Goal: Transaction & Acquisition: Purchase product/service

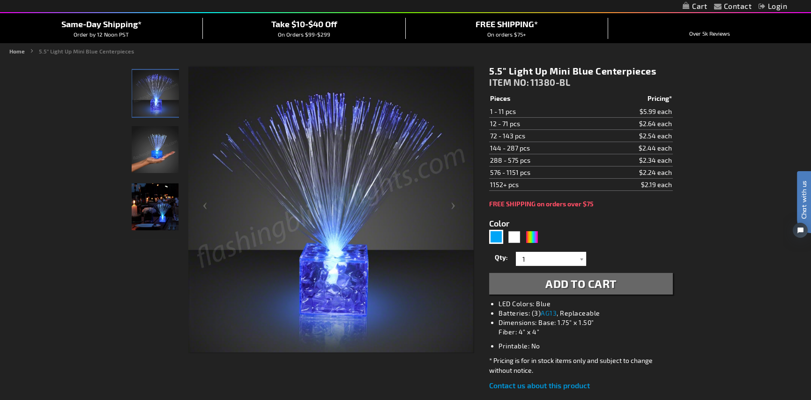
scroll to position [69, 0]
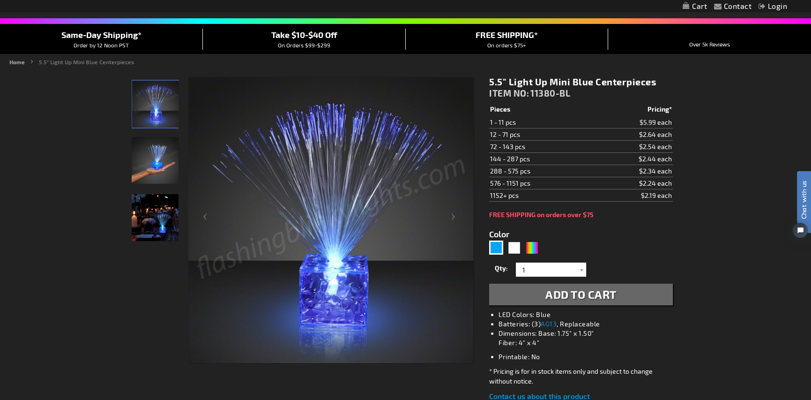
drag, startPoint x: 817, startPoint y: 50, endPoint x: 805, endPoint y: 72, distance: 25.4
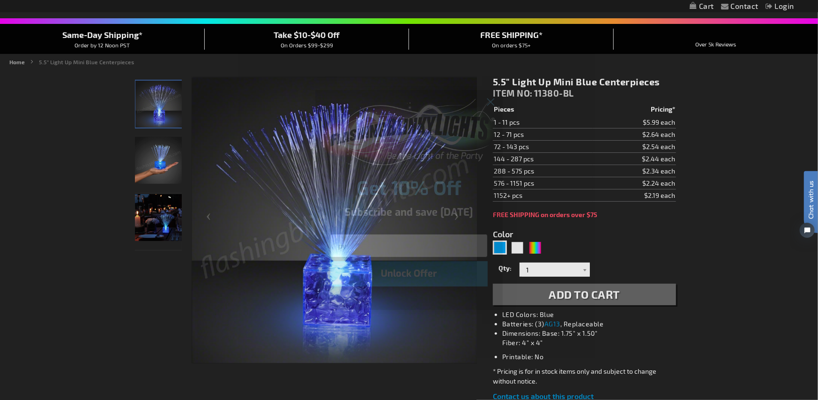
type input "p"
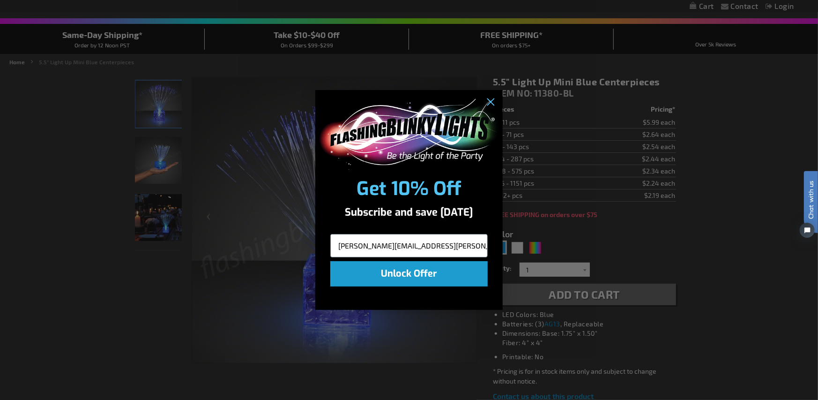
type input "terry.peters@harborpacific.us"
click at [406, 268] on button "Unlock Offer" at bounding box center [408, 273] width 157 height 25
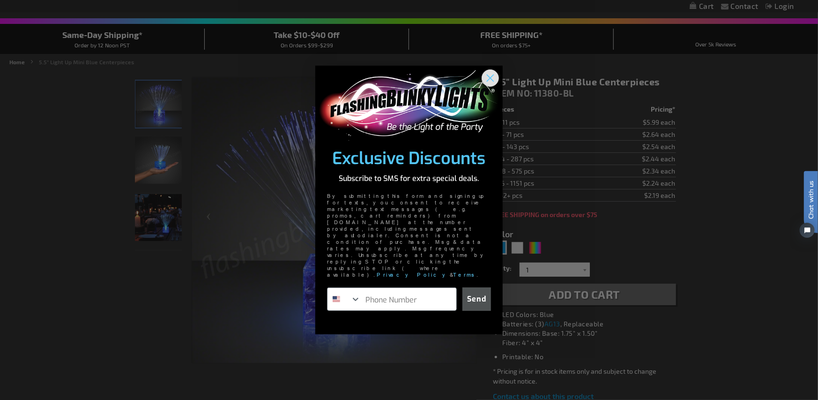
click at [485, 85] on circle "Close dialog" at bounding box center [490, 77] width 15 height 15
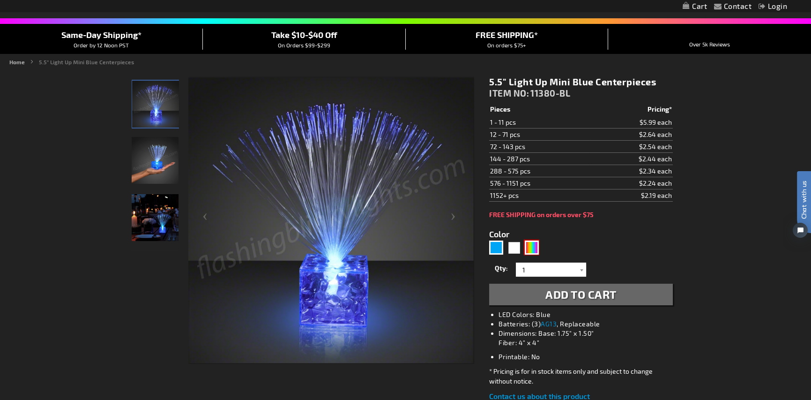
click at [530, 245] on div "Multicolor" at bounding box center [532, 247] width 14 height 14
type input "5659"
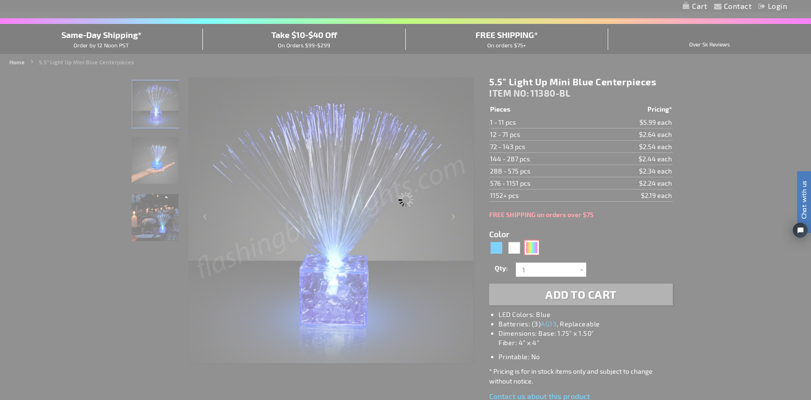
type input "11380-MLT"
type input "Customize - 5.5&quot; Light Up Mini Centerpieces with Color Change LEDs - ITEM …"
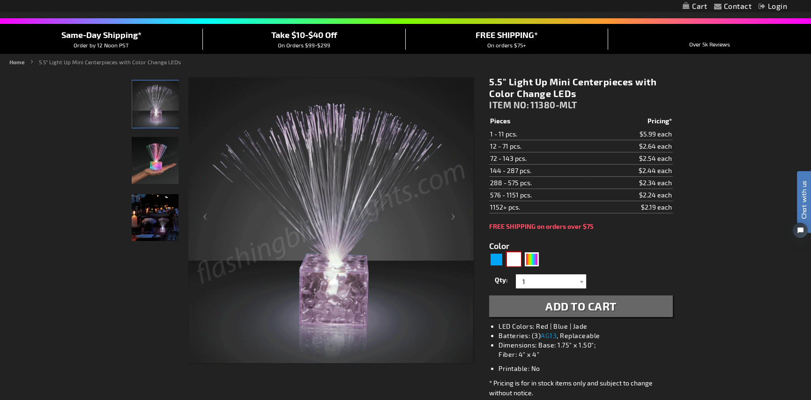
click at [512, 261] on div "White" at bounding box center [514, 259] width 14 height 14
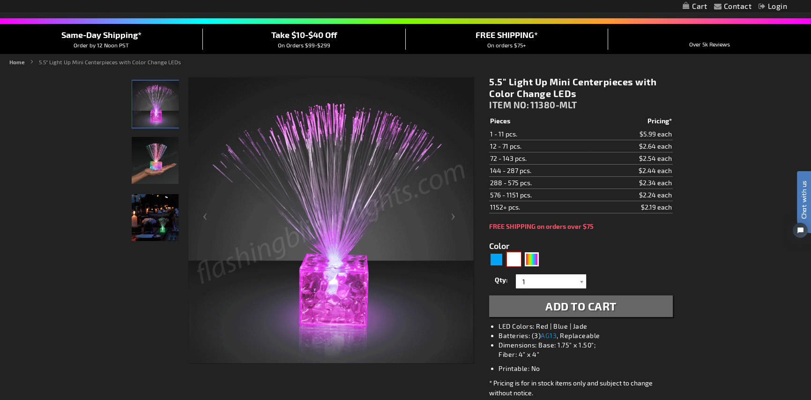
type input "5646"
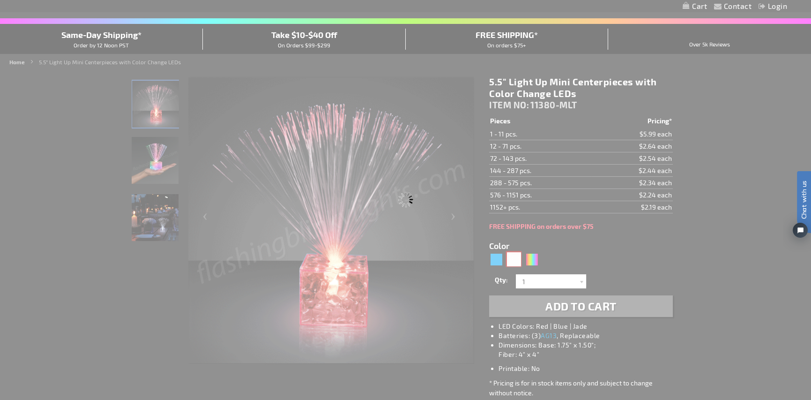
type input "11380-WT"
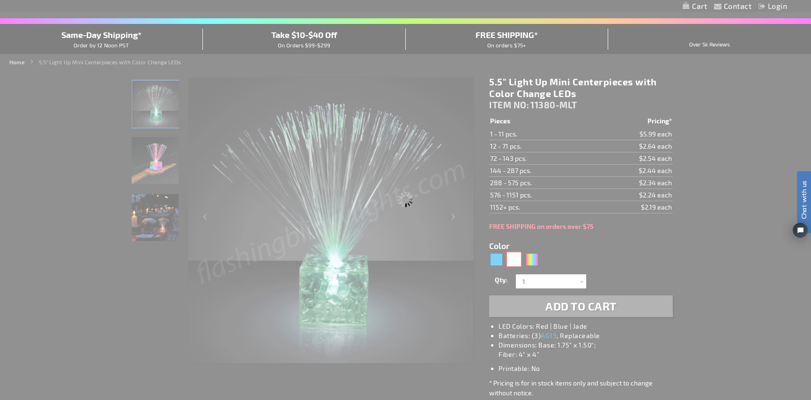
type input "Customize - 5.5&quot; Light Up Mini White Centerpieces - ITEM NO: 11380-WT"
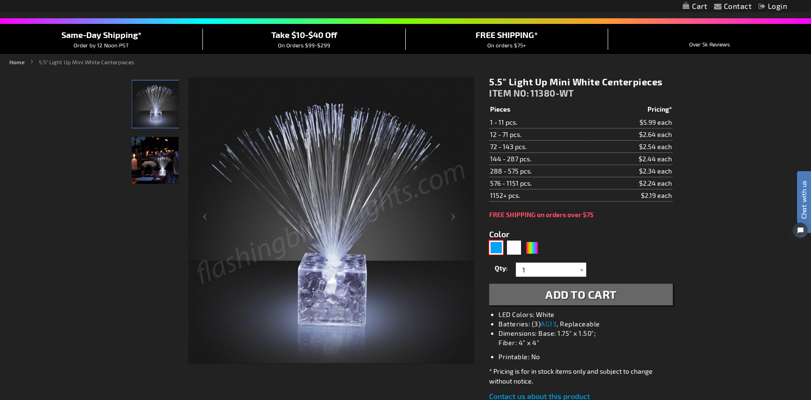
click at [495, 246] on div "Blue" at bounding box center [496, 247] width 14 height 14
type input "5629"
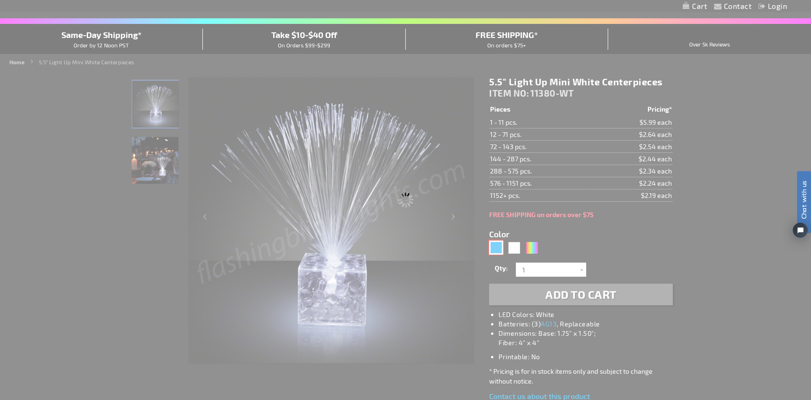
type input "11380-BL"
type input "Customize - 5.5&quot; Light Up Mini Blue Centerpieces - ITEM NO: 11380-BL"
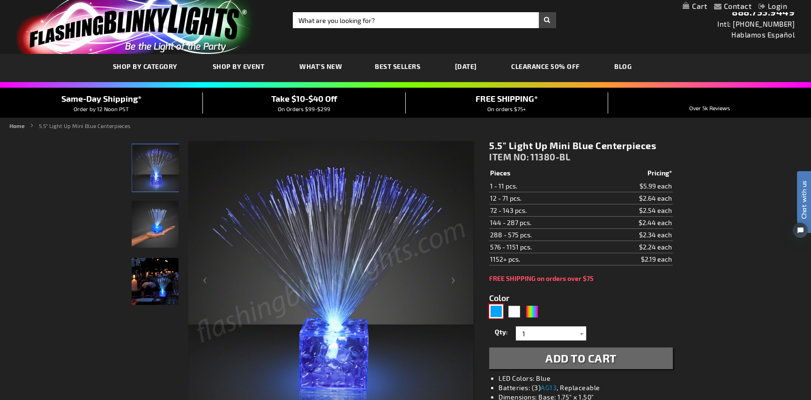
scroll to position [3, 0]
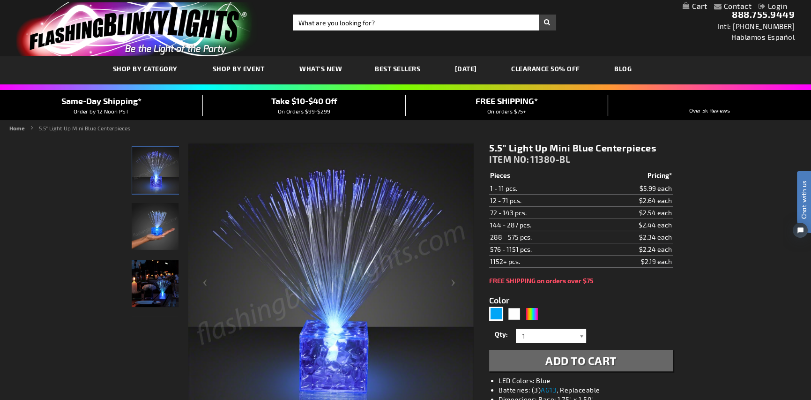
click at [580, 335] on div at bounding box center [581, 335] width 9 height 14
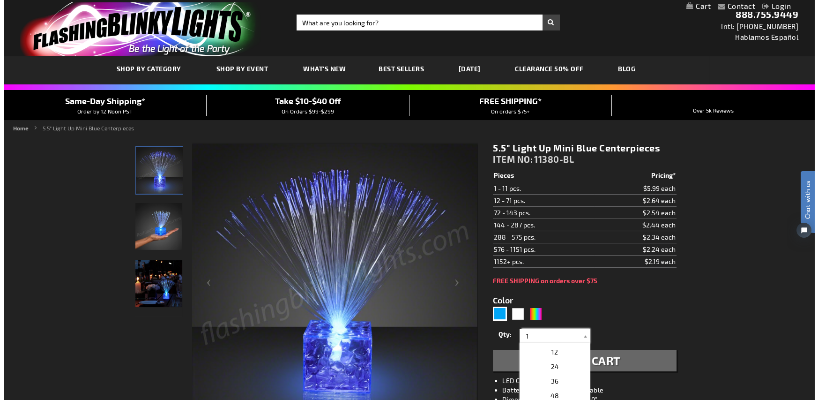
scroll to position [139, 0]
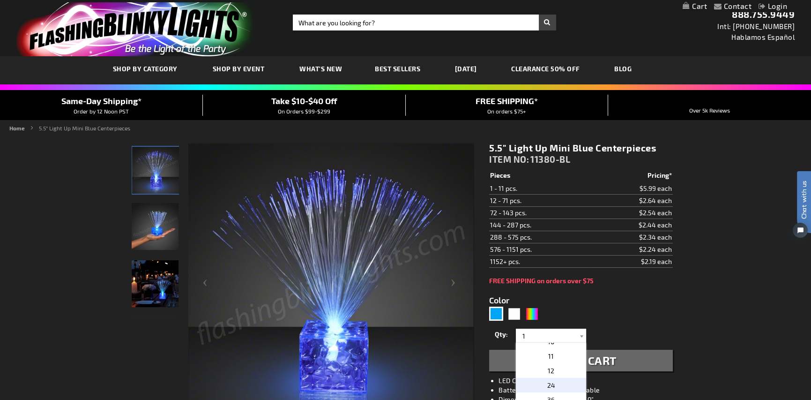
click at [545, 382] on p "24" at bounding box center [551, 385] width 70 height 15
type input "24"
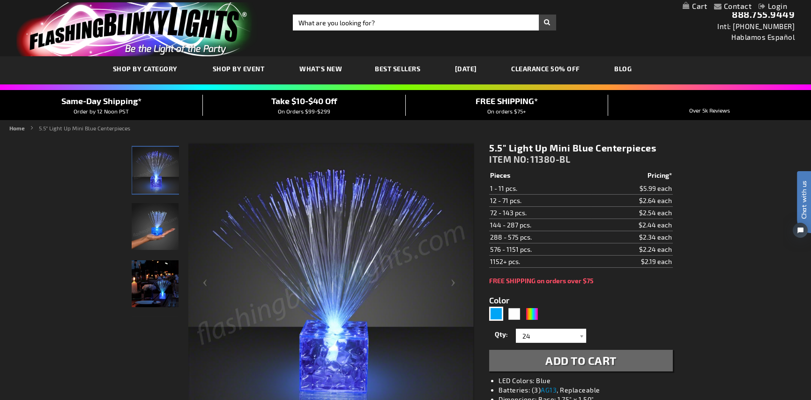
click at [605, 359] on span "Add to Cart" at bounding box center [580, 360] width 71 height 14
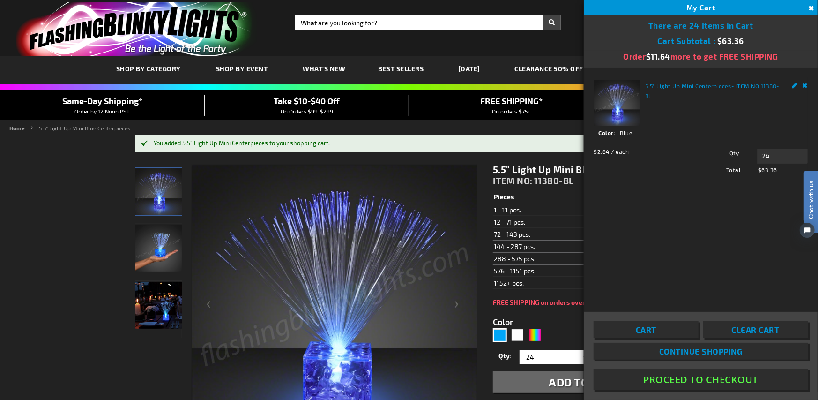
click at [793, 87] on link "Edit" at bounding box center [795, 85] width 6 height 10
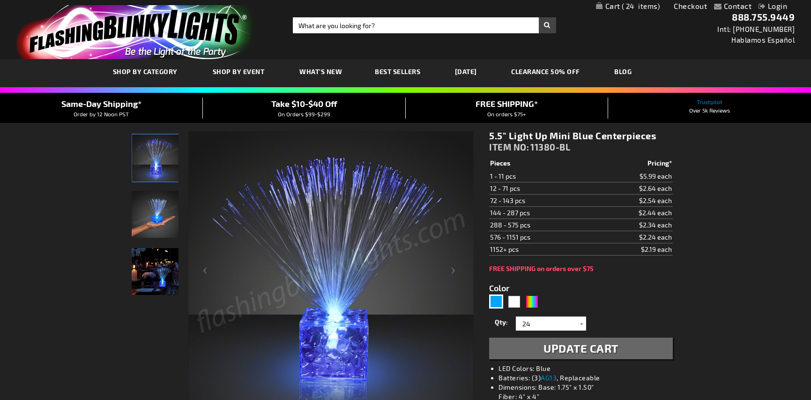
select select
click at [581, 324] on div at bounding box center [581, 323] width 9 height 14
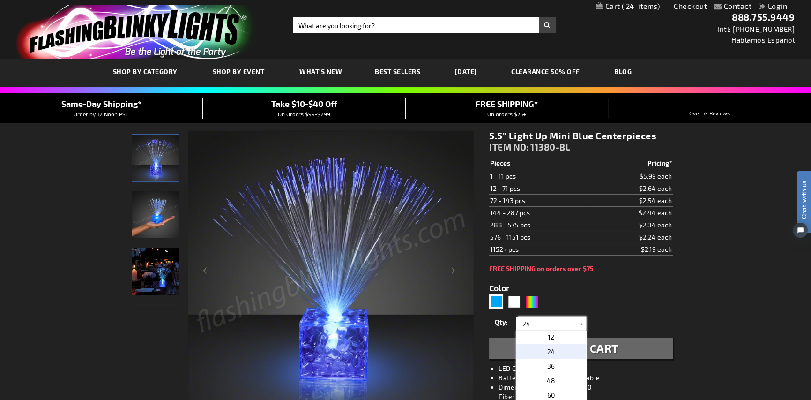
scroll to position [169, 0]
click at [560, 358] on p "36" at bounding box center [551, 357] width 70 height 15
type input "36"
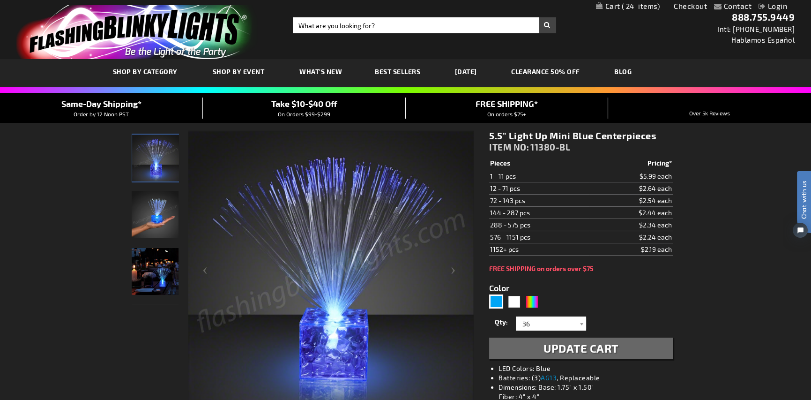
click at [595, 349] on span "Update Cart" at bounding box center [581, 348] width 75 height 14
